Goal: Information Seeking & Learning: Learn about a topic

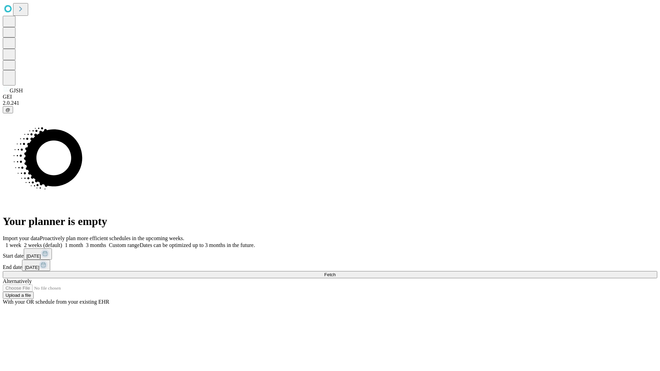
click at [335, 272] on span "Fetch" at bounding box center [329, 274] width 11 height 5
